Goal: Task Accomplishment & Management: Manage account settings

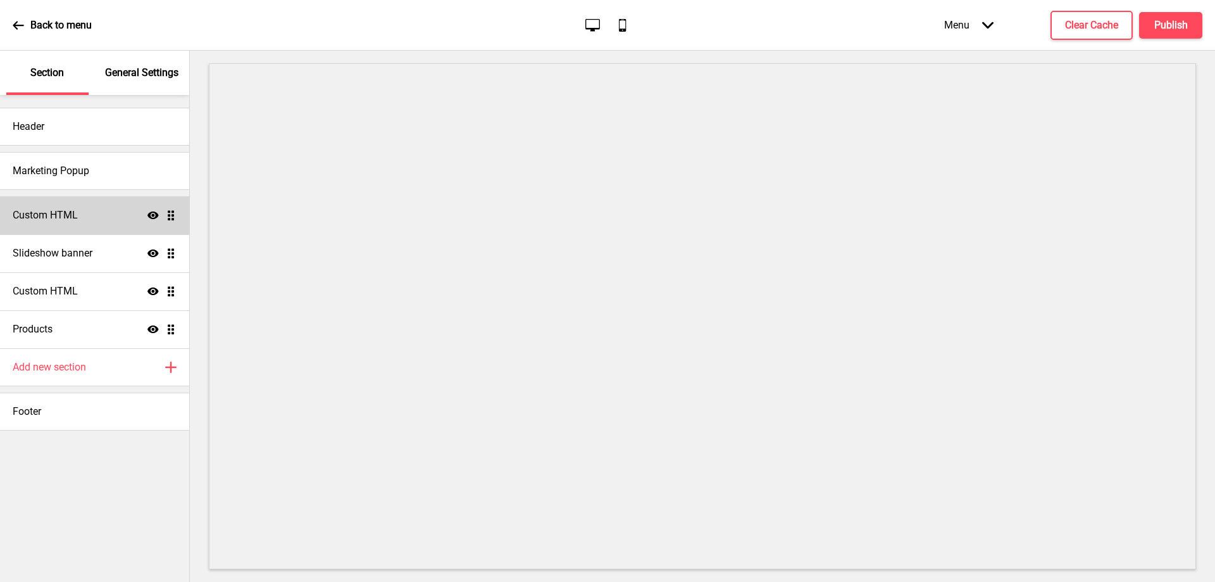
click at [85, 222] on div "Custom HTML Show Drag" at bounding box center [94, 215] width 189 height 38
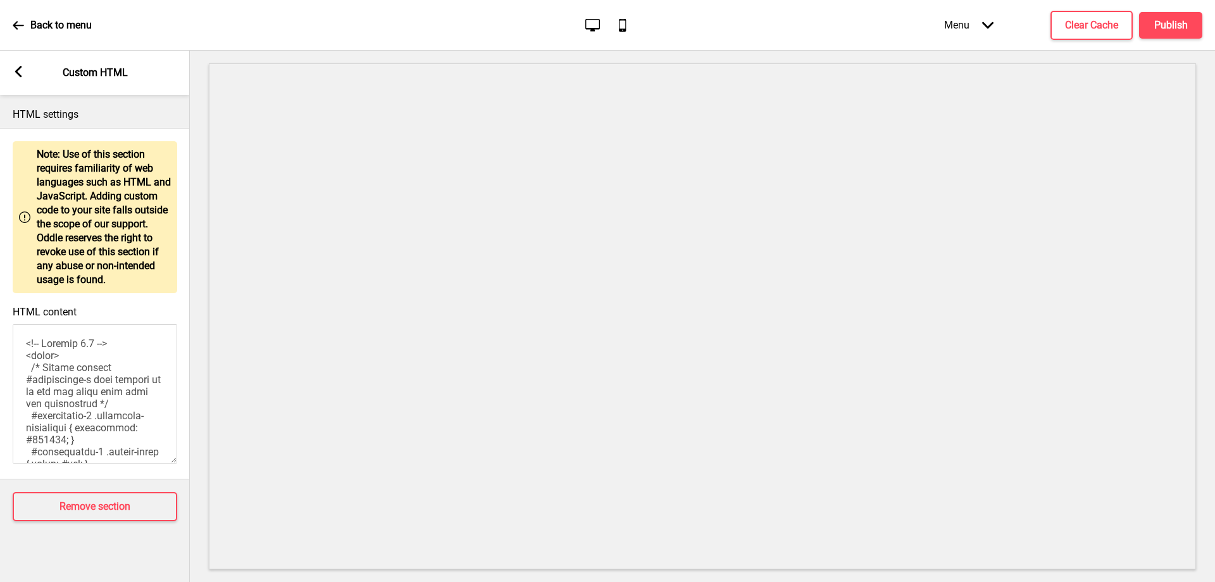
click at [17, 83] on div "Arrow left Custom HTML" at bounding box center [95, 73] width 190 height 44
click at [23, 70] on rect at bounding box center [18, 71] width 11 height 11
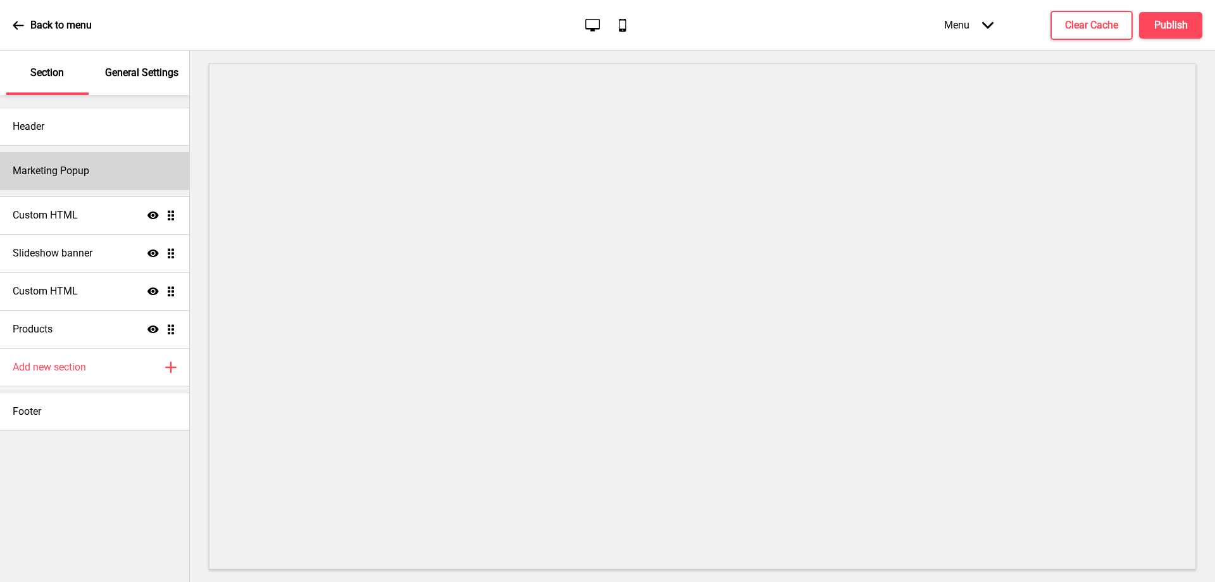
click at [118, 173] on div "Marketing Popup" at bounding box center [94, 171] width 189 height 38
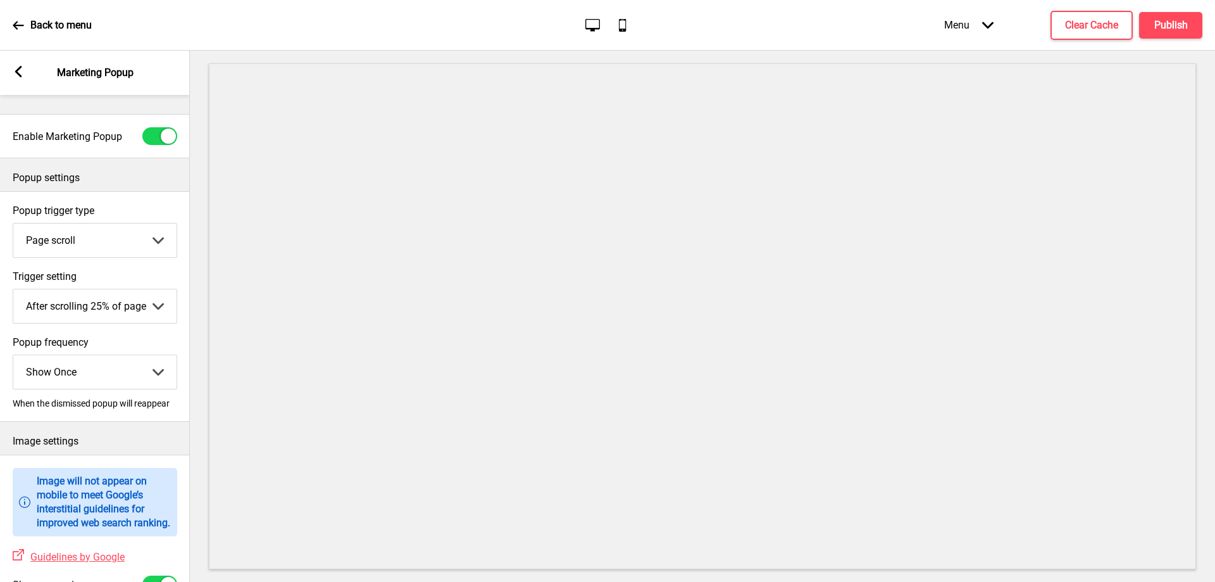
click at [144, 242] on select "Page scroll Time delay On exit intent" at bounding box center [94, 240] width 163 height 34
click at [167, 304] on select "After scrolling 25% of page After scrolling 50% of page After scrolling 75% of …" at bounding box center [94, 306] width 163 height 34
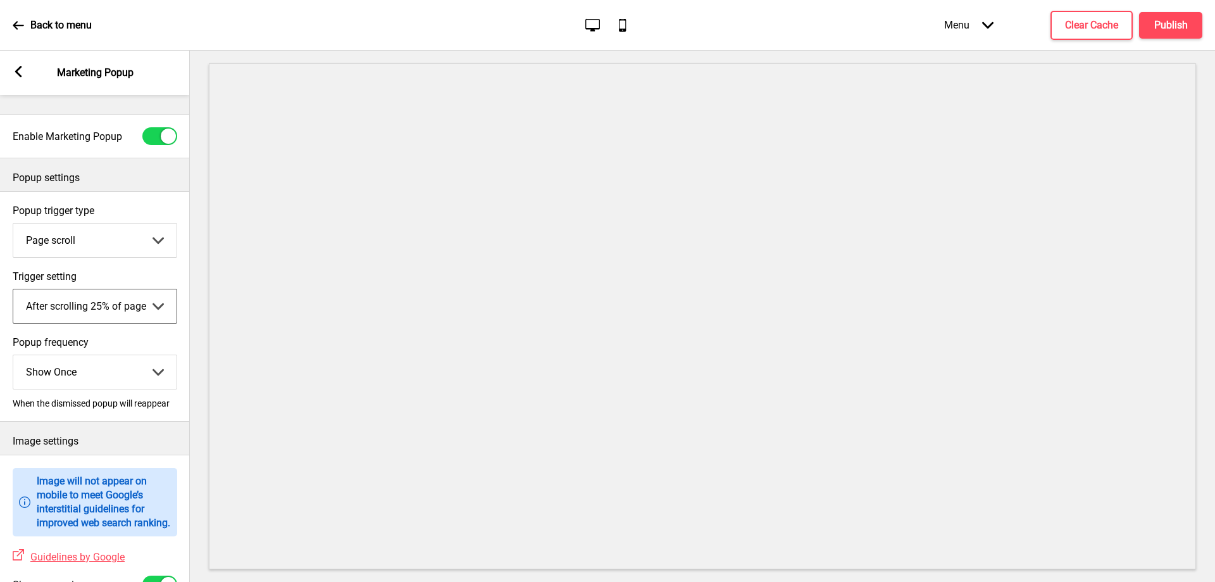
click at [166, 235] on select "Page scroll Time delay On exit intent" at bounding box center [94, 240] width 163 height 34
click at [13, 223] on select "Page scroll Time delay On exit intent" at bounding box center [94, 240] width 163 height 34
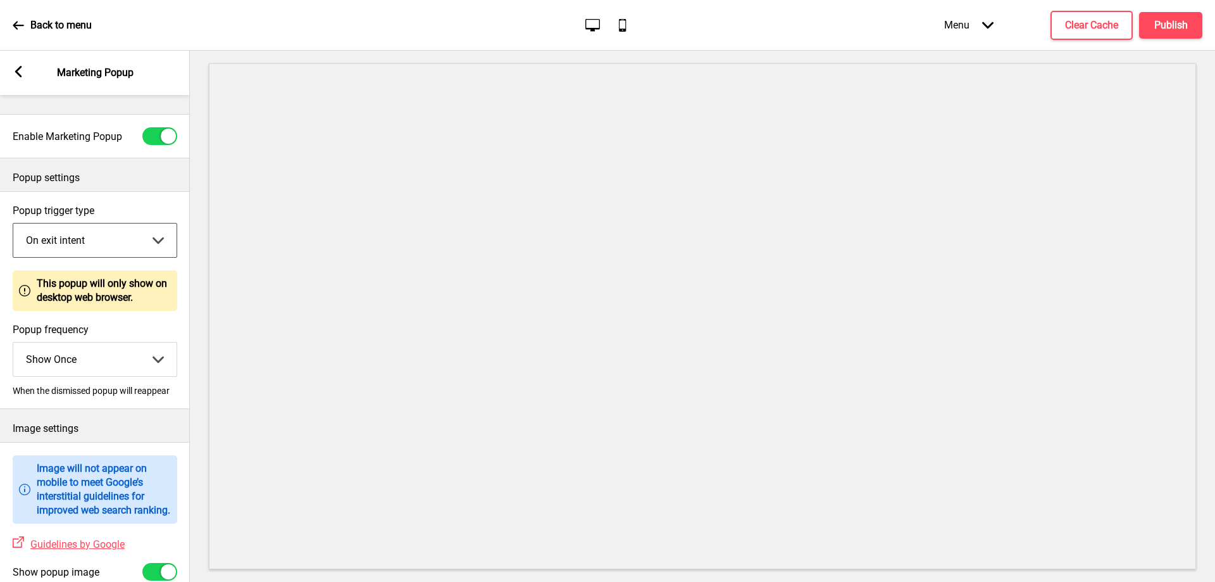
click at [151, 246] on select "Page scroll Time delay On exit intent" at bounding box center [94, 240] width 163 height 34
select select "timeDelay"
click at [13, 223] on select "Page scroll Time delay On exit intent" at bounding box center [94, 240] width 163 height 34
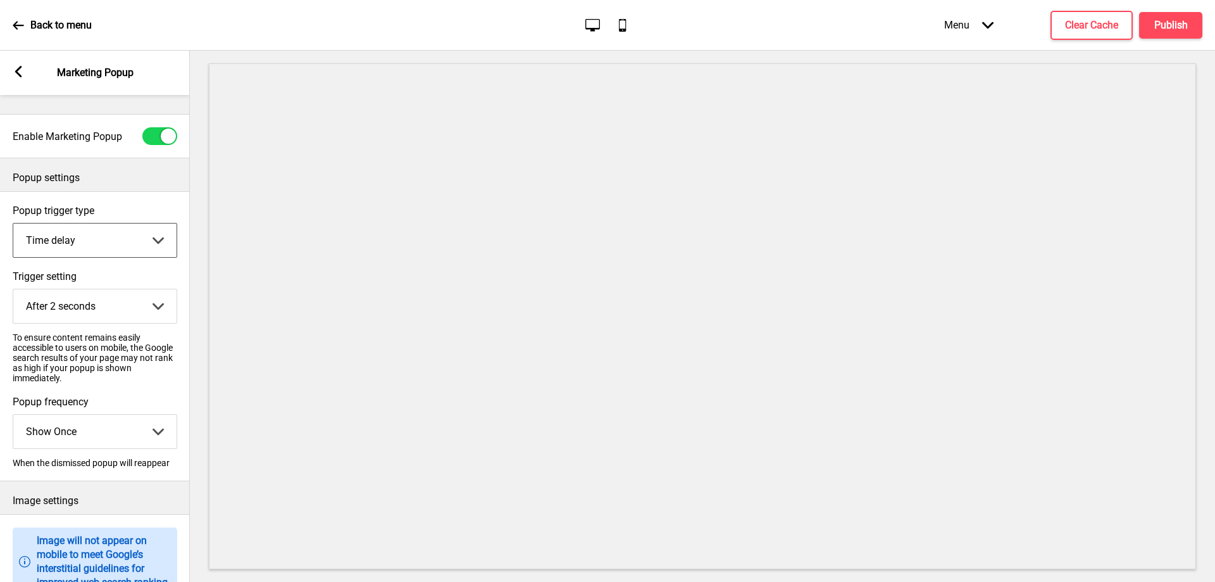
click at [155, 303] on select "After 2 seconds After 5 seconds After 10 seconds After 30 seconds After 60 seco…" at bounding box center [94, 306] width 163 height 34
select select "5"
click at [13, 289] on select "After 2 seconds After 5 seconds After 10 seconds After 30 seconds After 60 seco…" at bounding box center [94, 306] width 163 height 34
click at [158, 431] on select "Show Once Show Daily Show Weekly Show Monthly" at bounding box center [94, 431] width 163 height 34
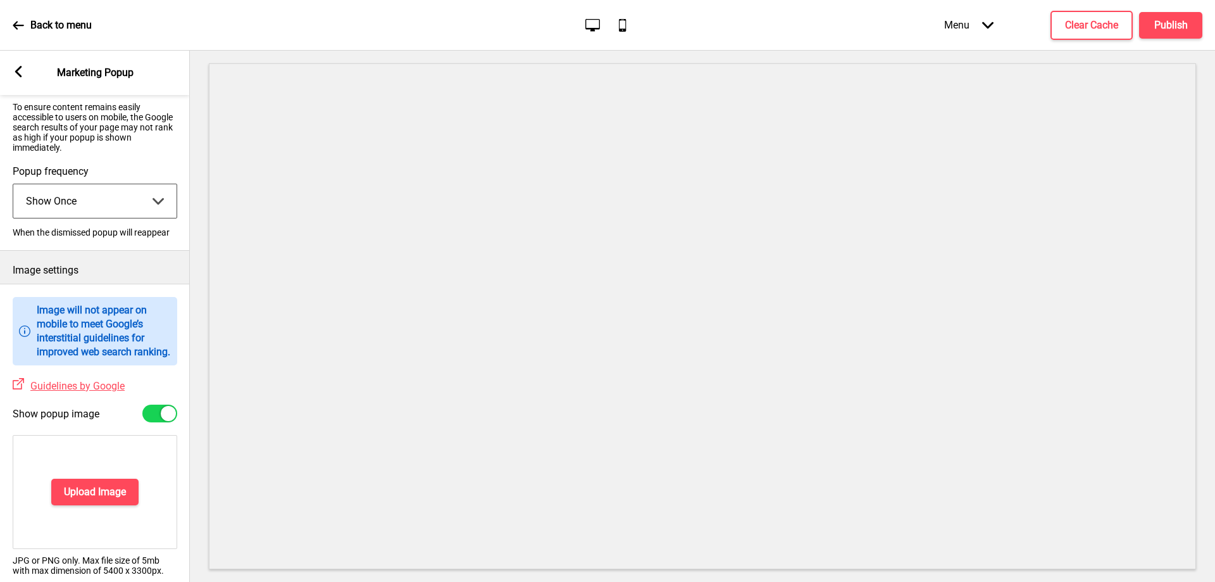
scroll to position [253, 0]
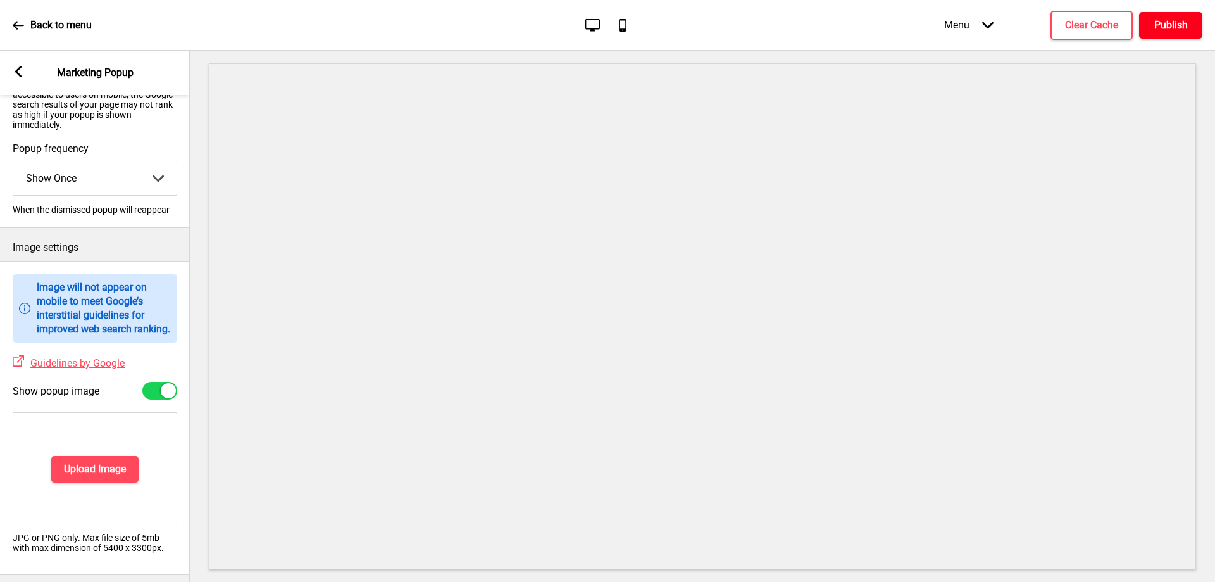
click at [1183, 30] on h4 "Publish" at bounding box center [1171, 25] width 34 height 14
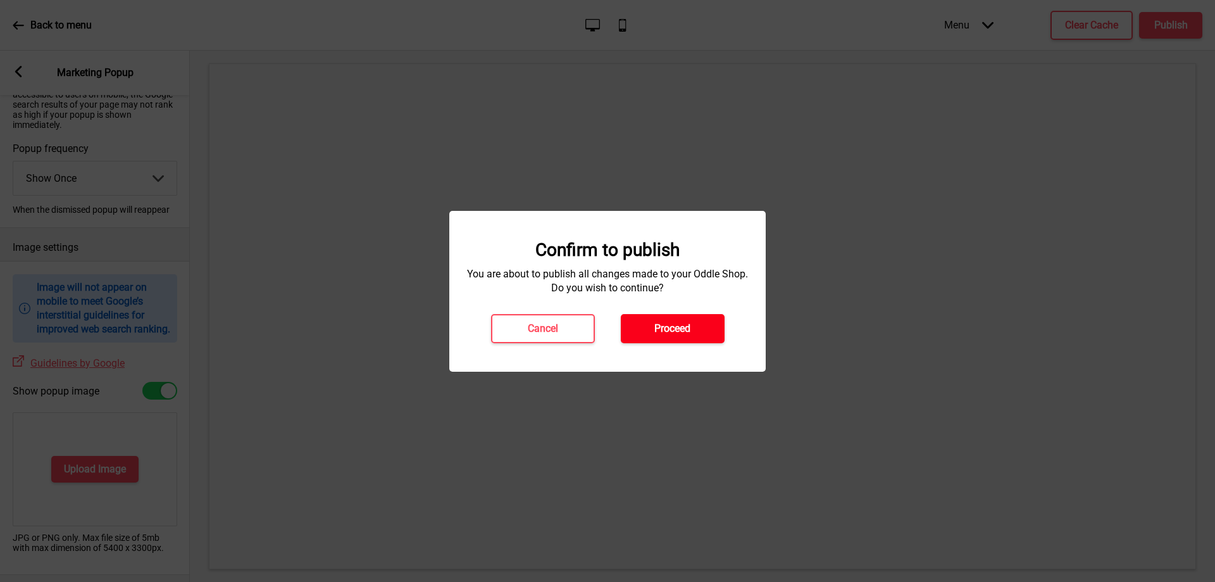
click at [713, 338] on button "Proceed" at bounding box center [673, 328] width 104 height 29
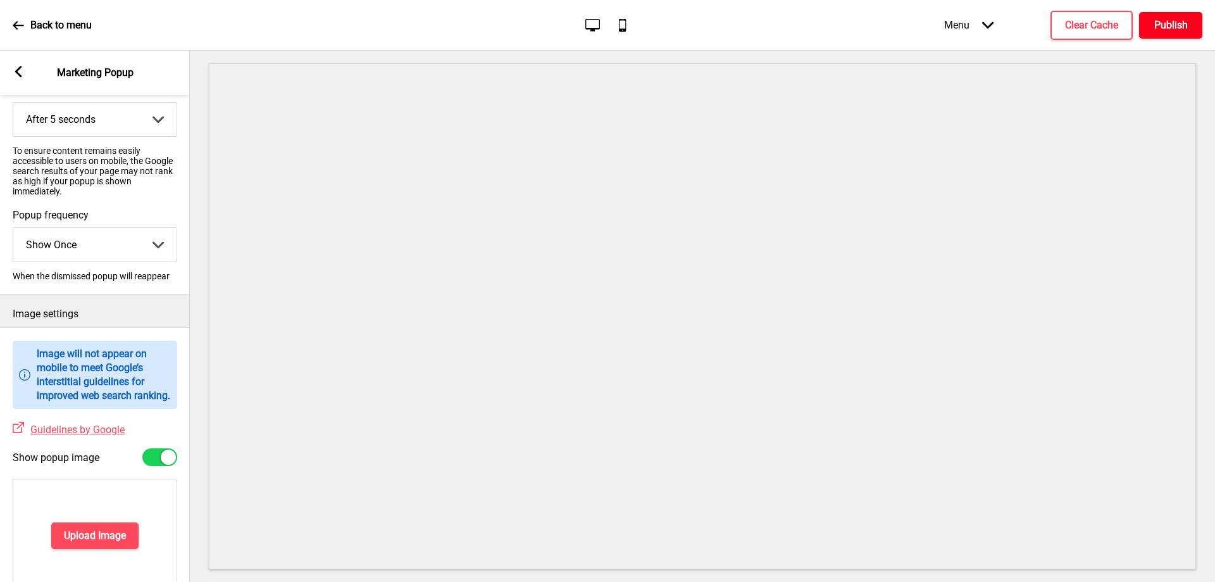
scroll to position [0, 0]
